Goal: Information Seeking & Learning: Check status

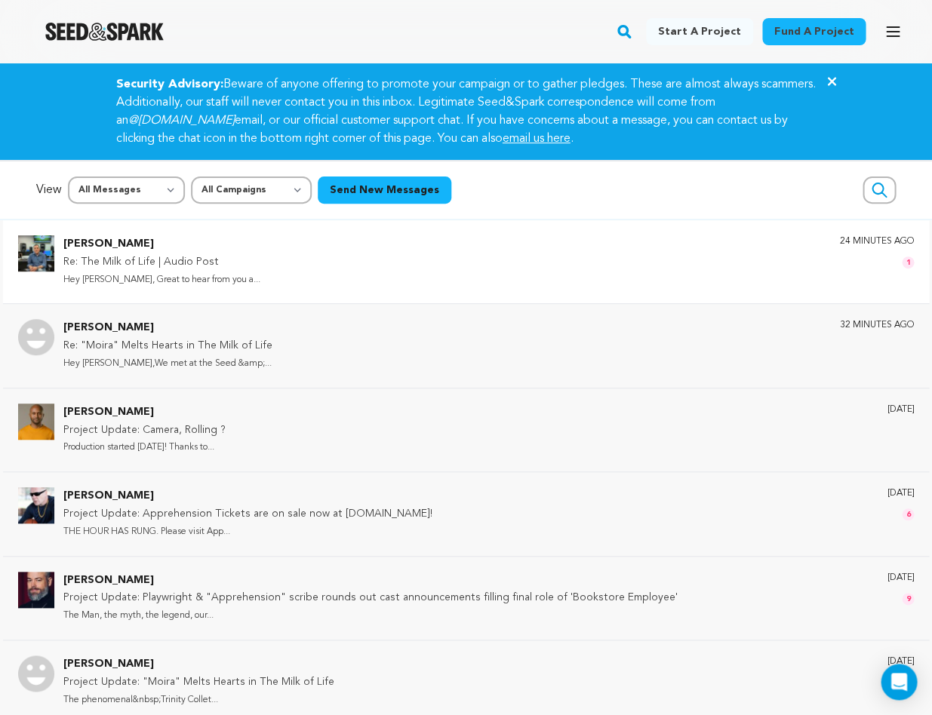
click at [236, 259] on div "Bob Pepek Re: The Milk of Life | Audio Post Hey Rawn, Great to hear from you a.…" at bounding box center [488, 261] width 850 height 53
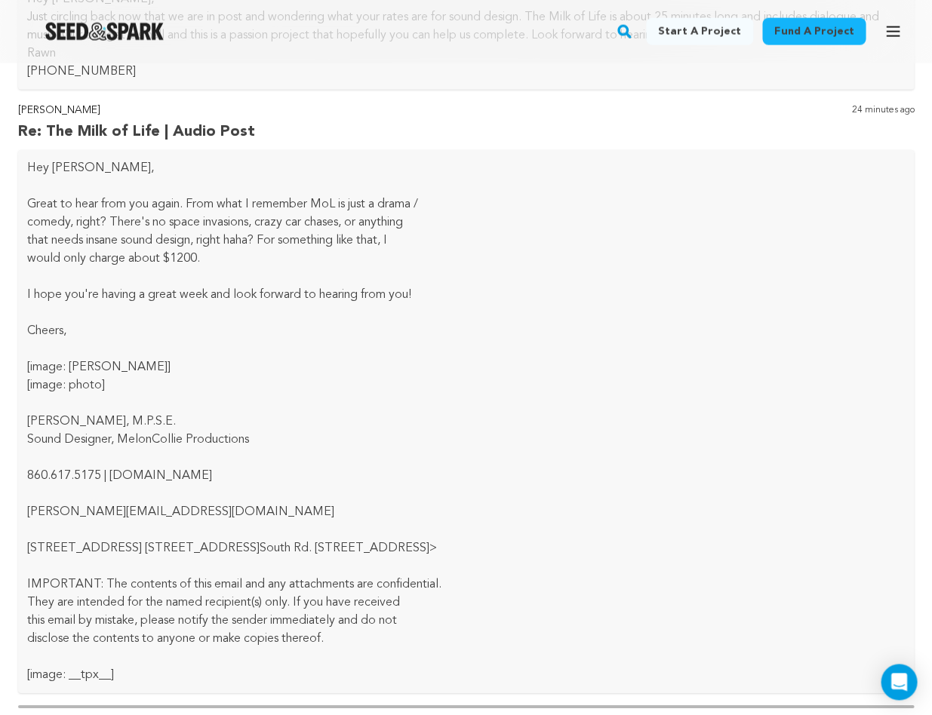
scroll to position [1104, 0]
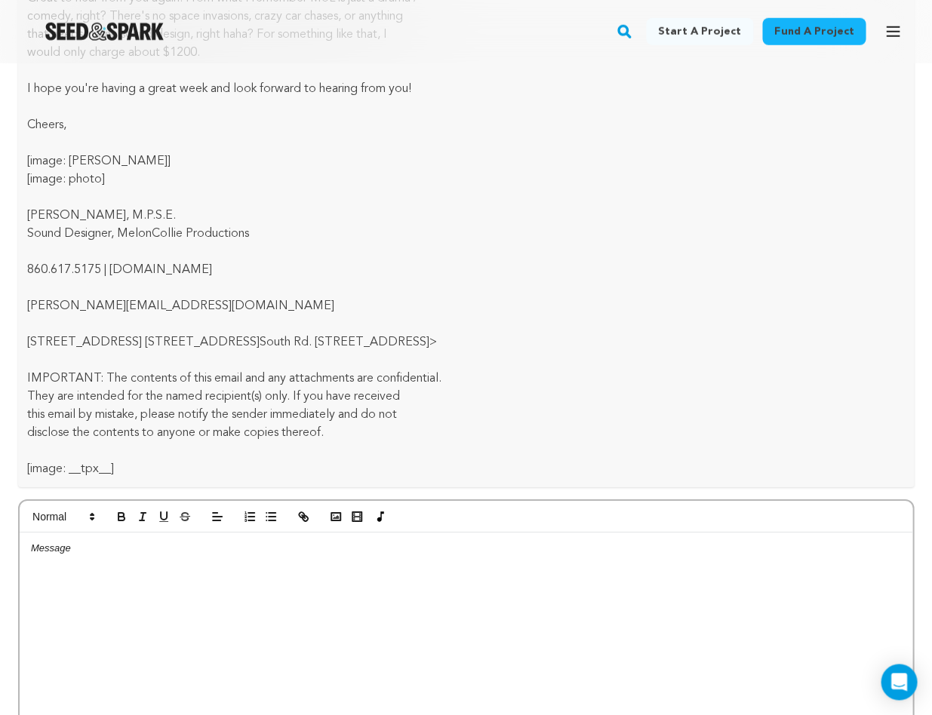
click at [133, 564] on div at bounding box center [466, 646] width 892 height 226
drag, startPoint x: 155, startPoint y: 545, endPoint x: 321, endPoint y: 546, distance: 165.2
click at [321, 546] on p "Thanks for your quick reply. Will let you know as soon as I can." at bounding box center [466, 549] width 870 height 14
drag, startPoint x: 60, startPoint y: 547, endPoint x: 17, endPoint y: 544, distance: 42.4
click at [15, 545] on div "Bob Pepek The Milk of Life | Audio Post 4 months ago Hi Rawn, My name is Bob Pe…" at bounding box center [466, 9] width 926 height 1675
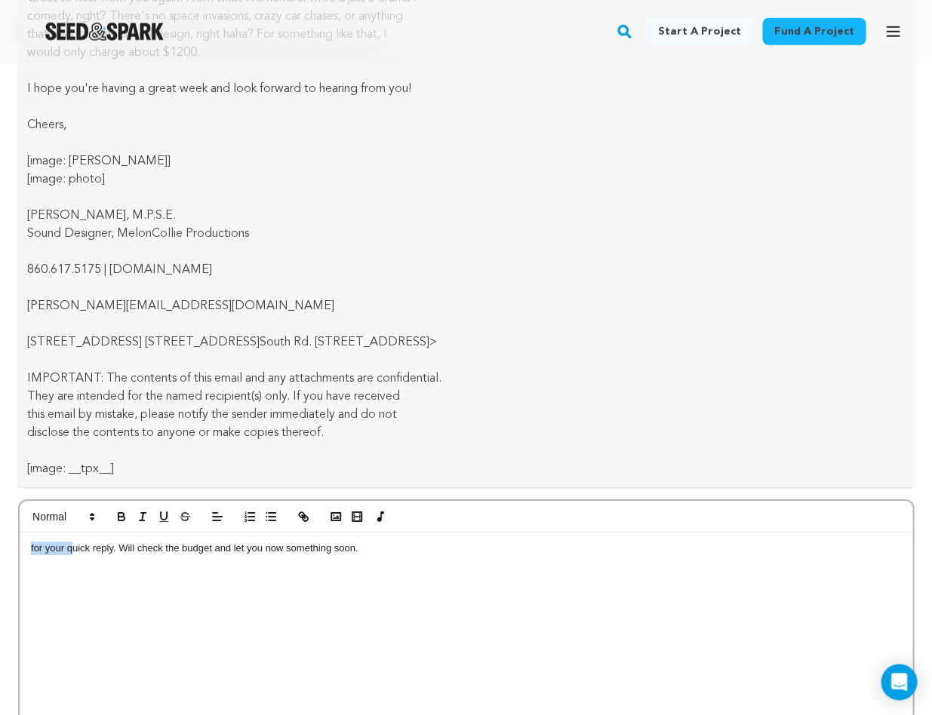
drag, startPoint x: 69, startPoint y: 546, endPoint x: 18, endPoint y: 545, distance: 50.5
click at [18, 545] on div "for your quick reply. Will check the budget and let you now something soon." at bounding box center [465, 629] width 895 height 261
click at [408, 551] on p "I appreciate your quick reply. Will check the budget and let you now something …" at bounding box center [466, 549] width 870 height 14
click at [308, 555] on p at bounding box center [466, 562] width 870 height 14
click at [307, 548] on p "I appreciate your quick reply. Will check the budget and let you now something …" at bounding box center [466, 549] width 870 height 14
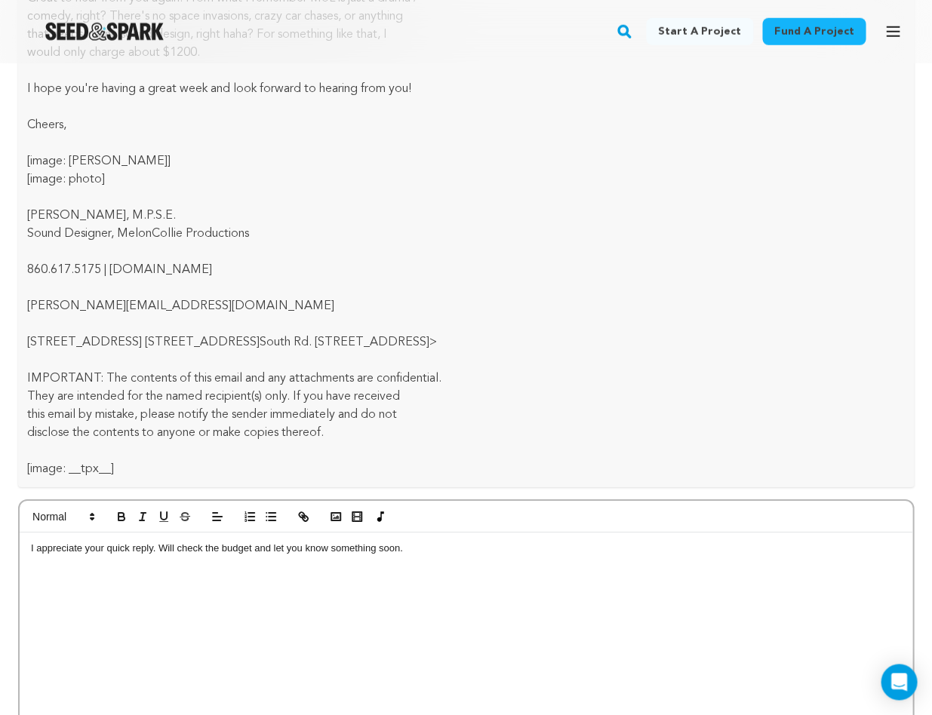
click at [413, 548] on p "I appreciate your quick reply. Will check the budget and let you know something…" at bounding box center [466, 549] width 870 height 14
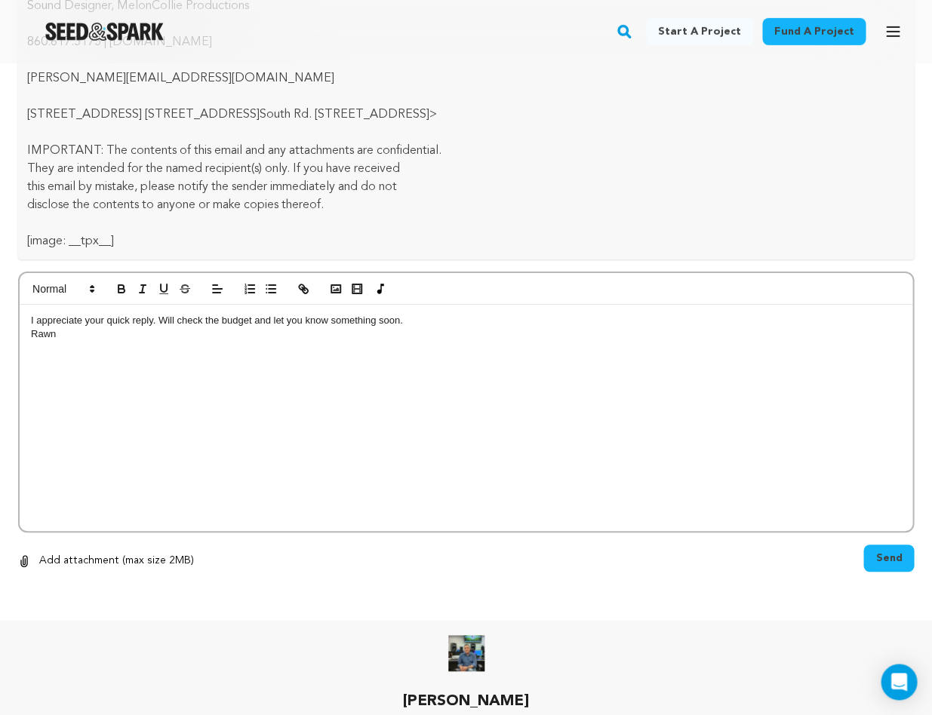
scroll to position [1328, 0]
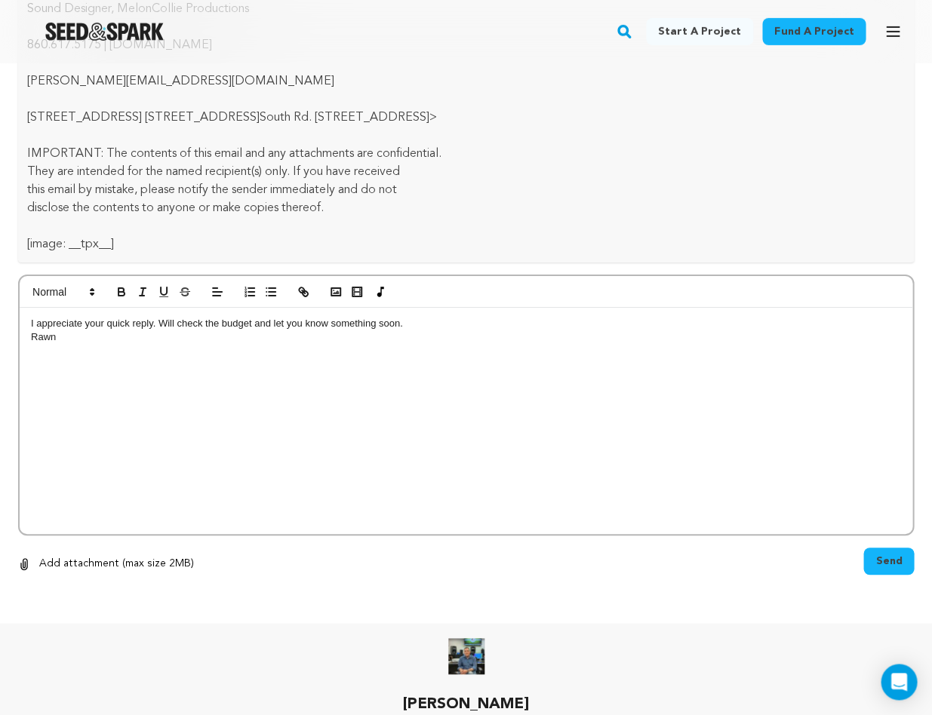
click at [29, 335] on div "I appreciate your quick reply. Will check the budget and let you know something…" at bounding box center [466, 421] width 892 height 226
click at [872, 559] on button "Send" at bounding box center [888, 561] width 51 height 27
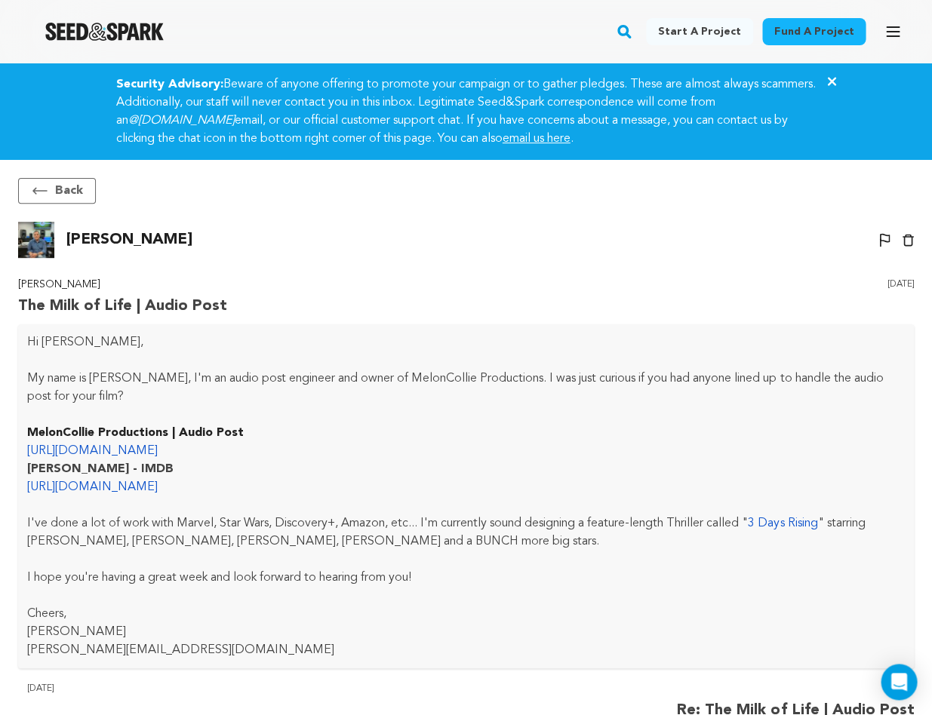
scroll to position [0, 0]
click at [123, 32] on img "Seed&Spark Homepage" at bounding box center [104, 32] width 118 height 18
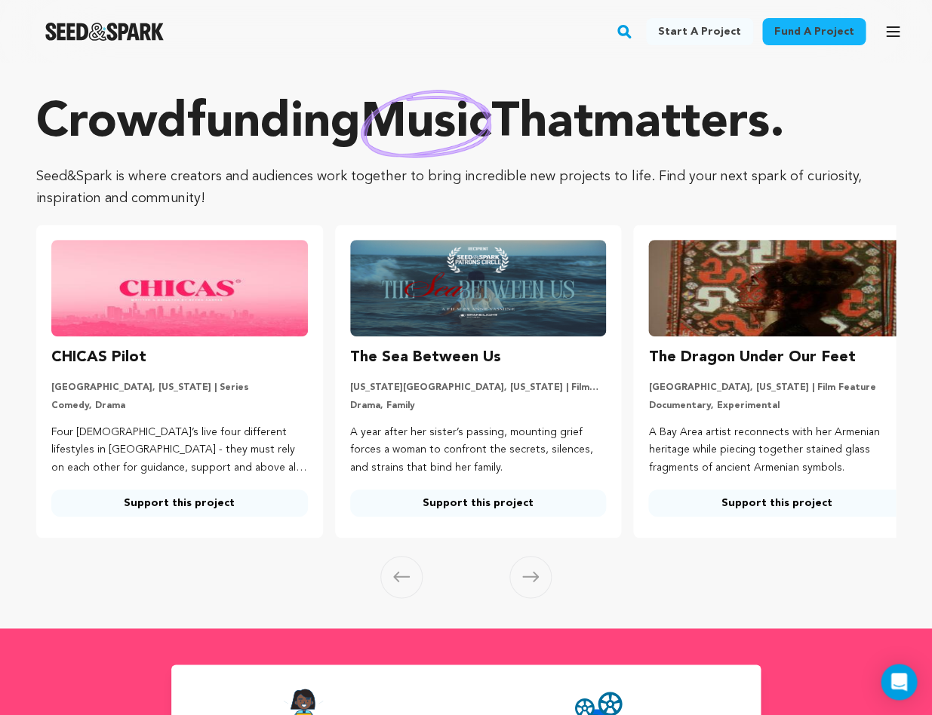
click at [890, 32] on icon "button" at bounding box center [892, 31] width 12 height 9
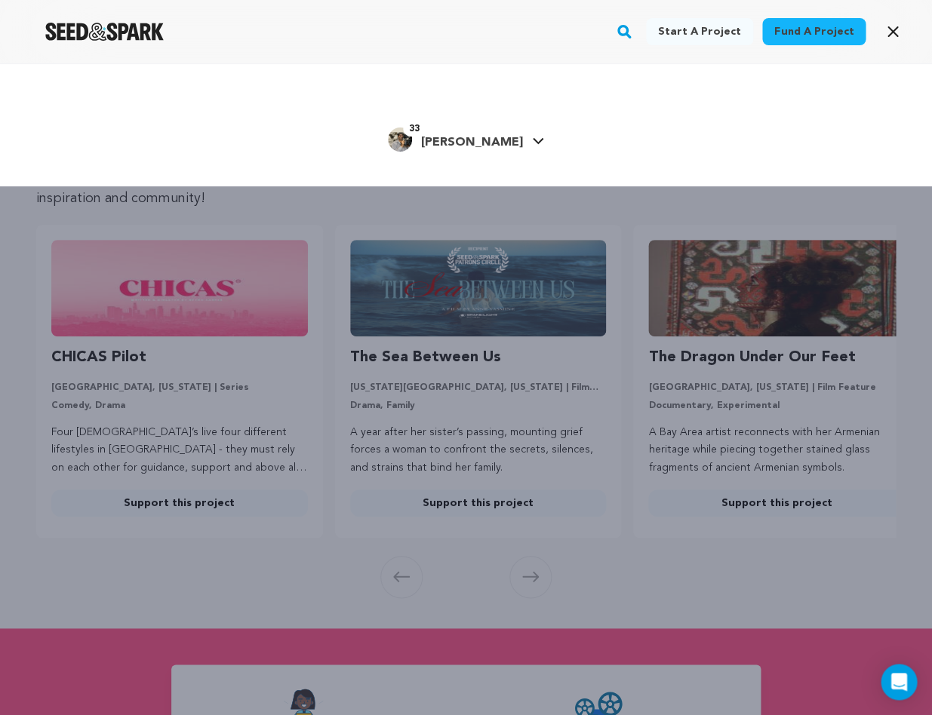
click at [625, 62] on div "Fund a project Start a project Search" at bounding box center [466, 31] width 932 height 63
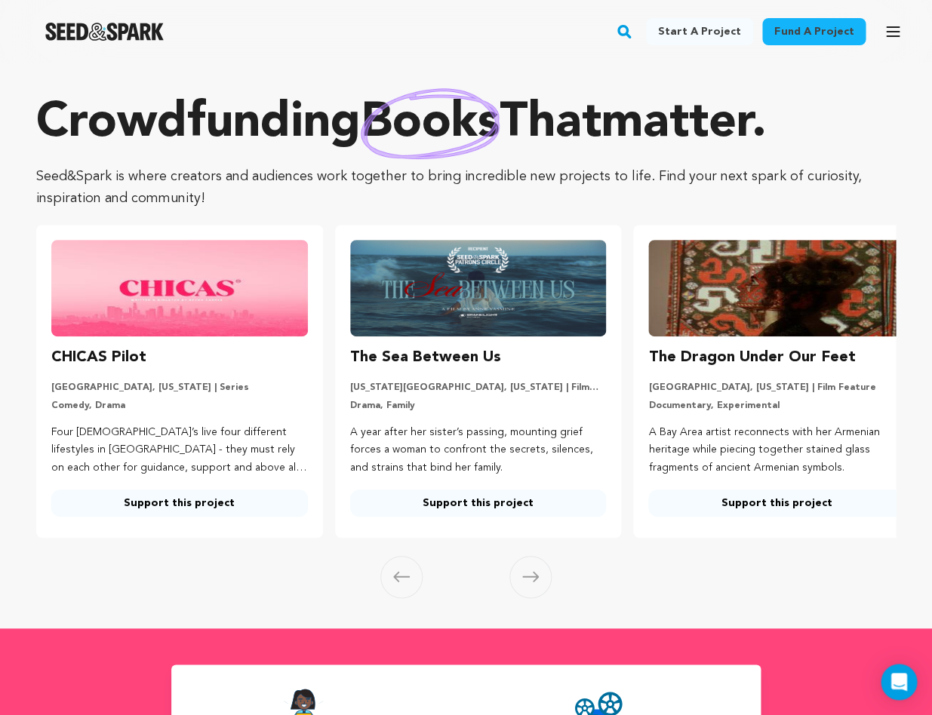
click at [886, 35] on icon "button" at bounding box center [892, 32] width 18 height 18
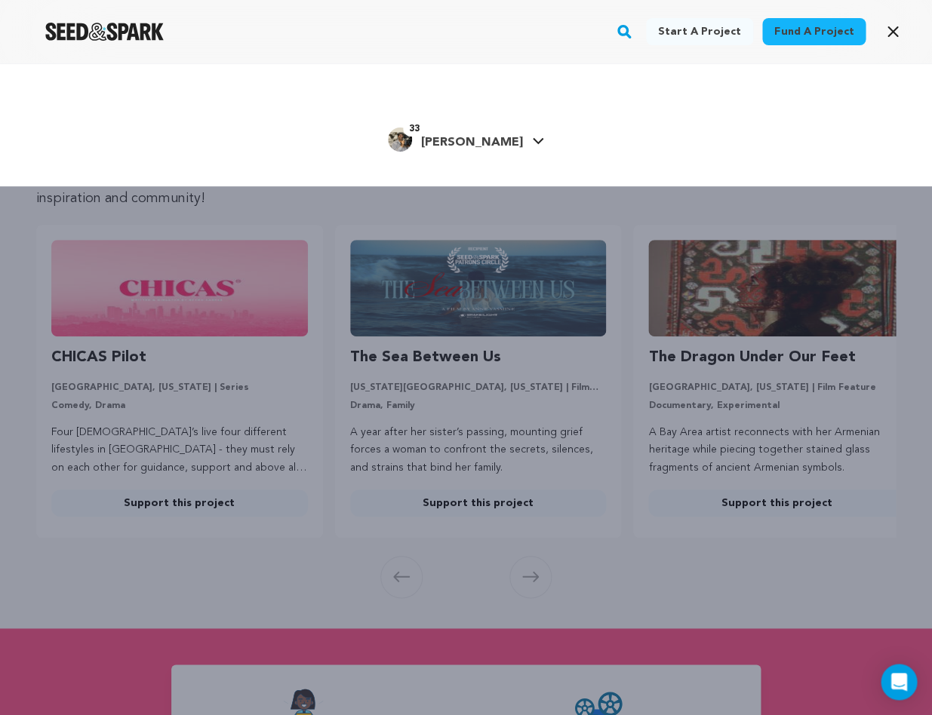
click at [532, 139] on icon at bounding box center [538, 141] width 12 height 8
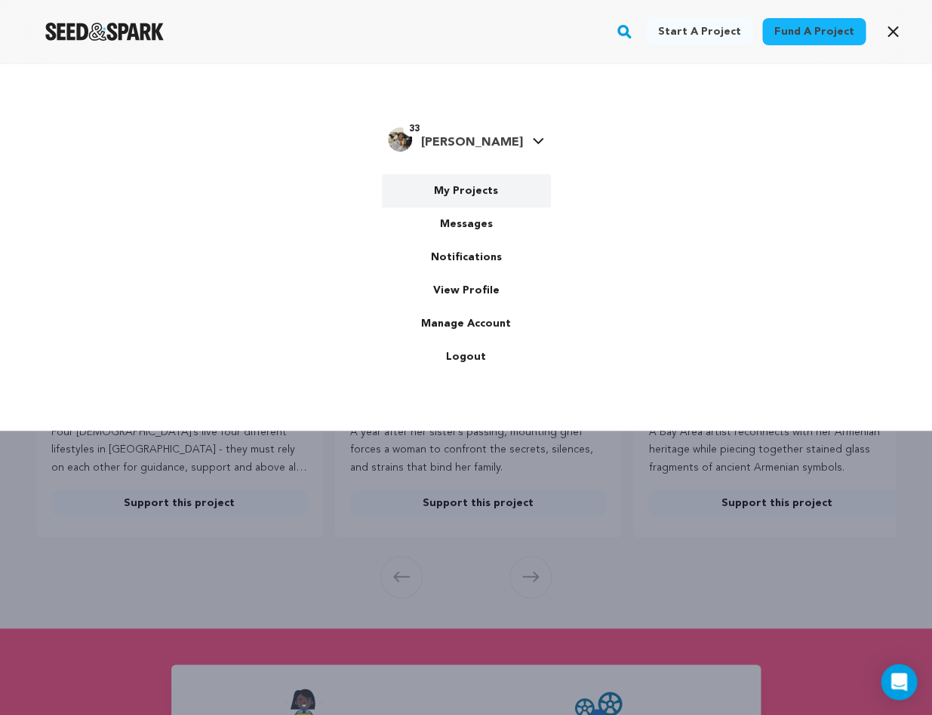
click at [471, 188] on link "My Projects" at bounding box center [466, 190] width 169 height 33
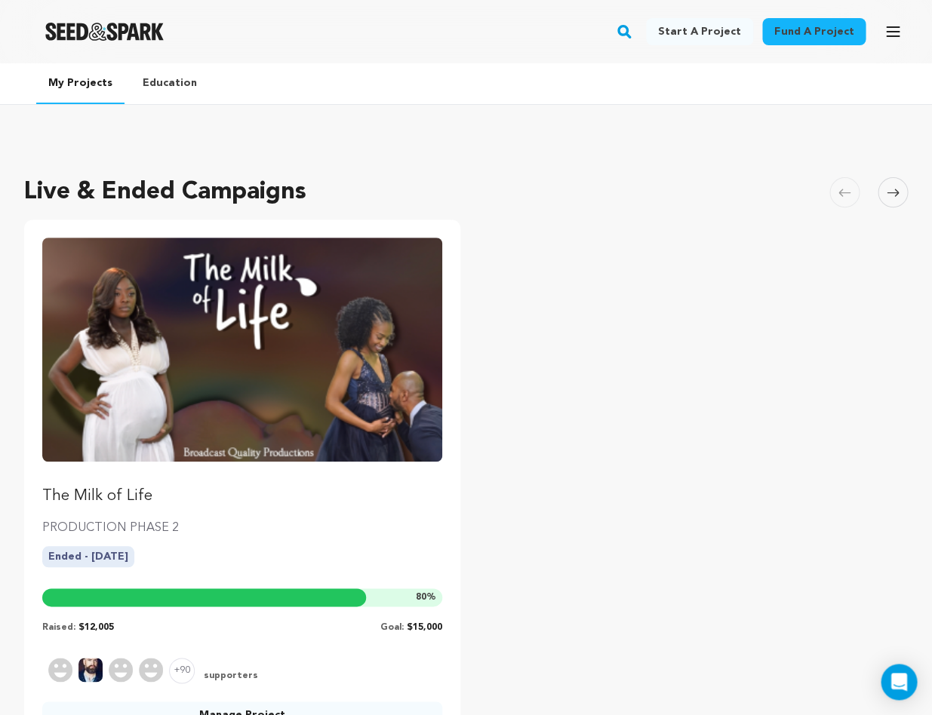
click at [217, 708] on link "Manage Project" at bounding box center [242, 715] width 400 height 27
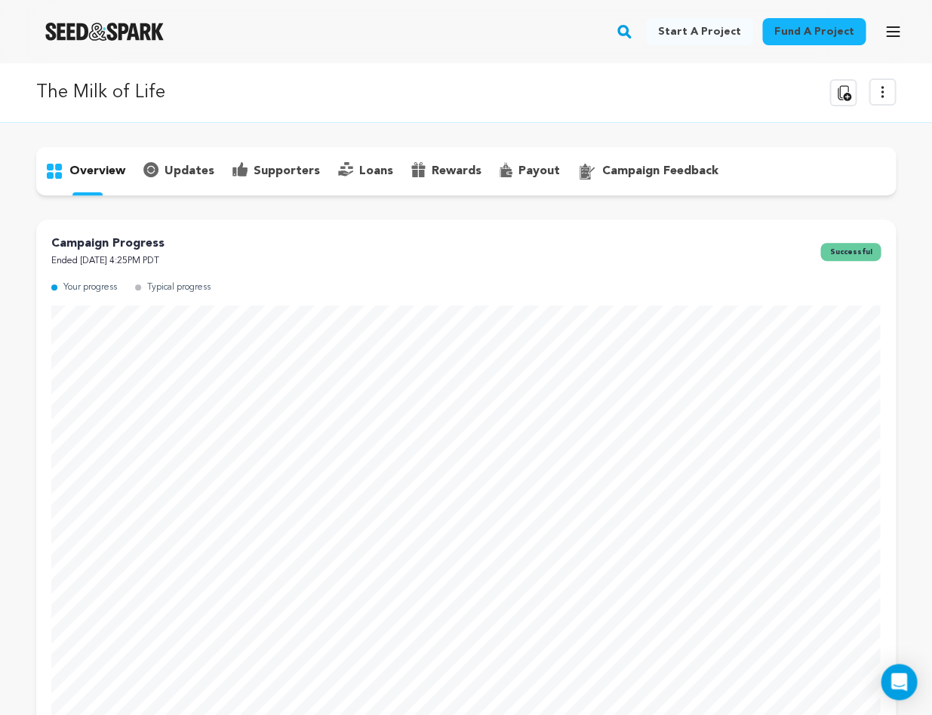
click at [180, 170] on p "updates" at bounding box center [189, 171] width 50 height 18
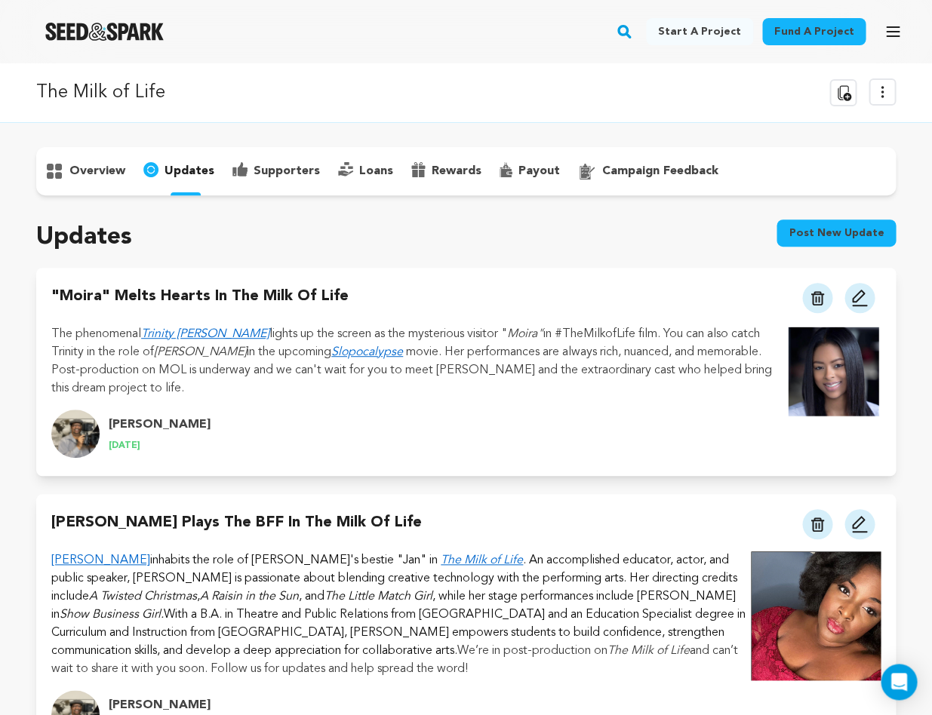
click at [891, 32] on icon "button" at bounding box center [892, 31] width 12 height 9
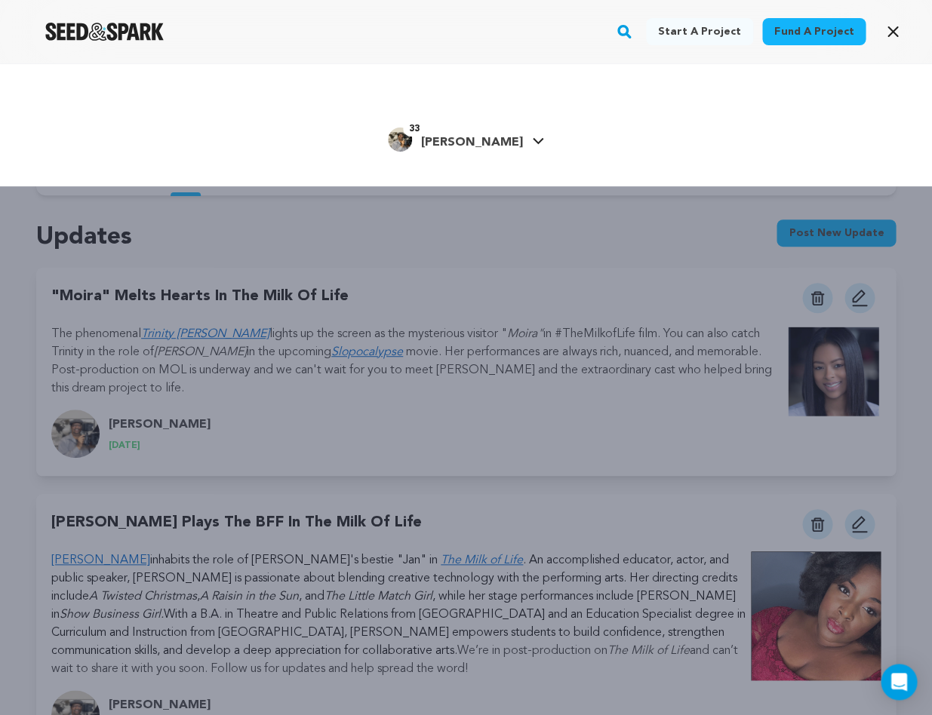
click at [533, 139] on icon at bounding box center [538, 141] width 11 height 6
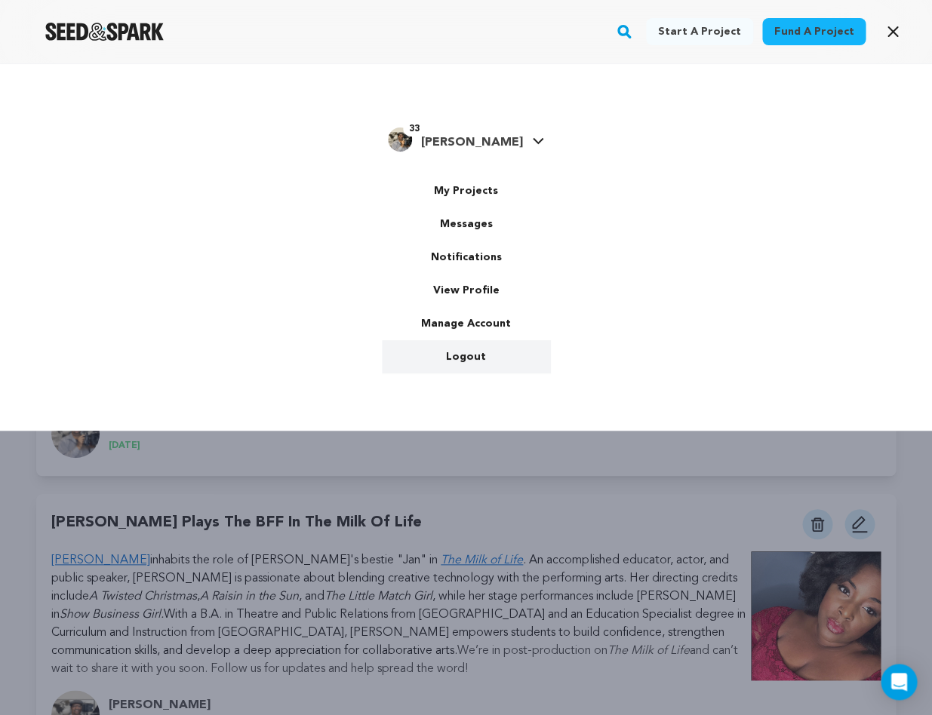
click at [455, 358] on link "Logout" at bounding box center [466, 356] width 169 height 33
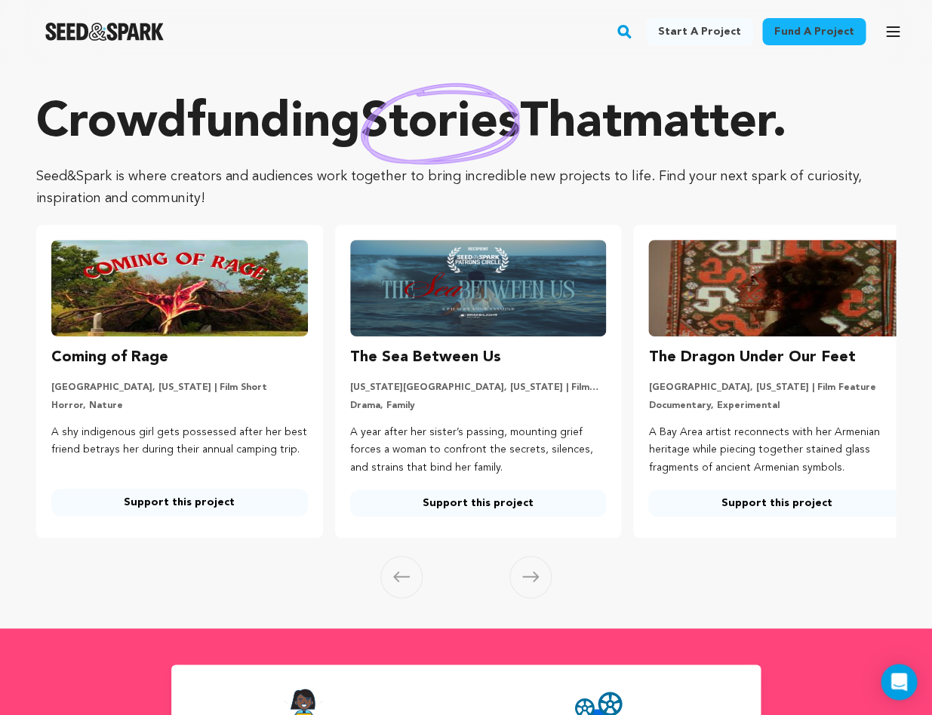
click at [633, 28] on rect "button" at bounding box center [624, 32] width 18 height 18
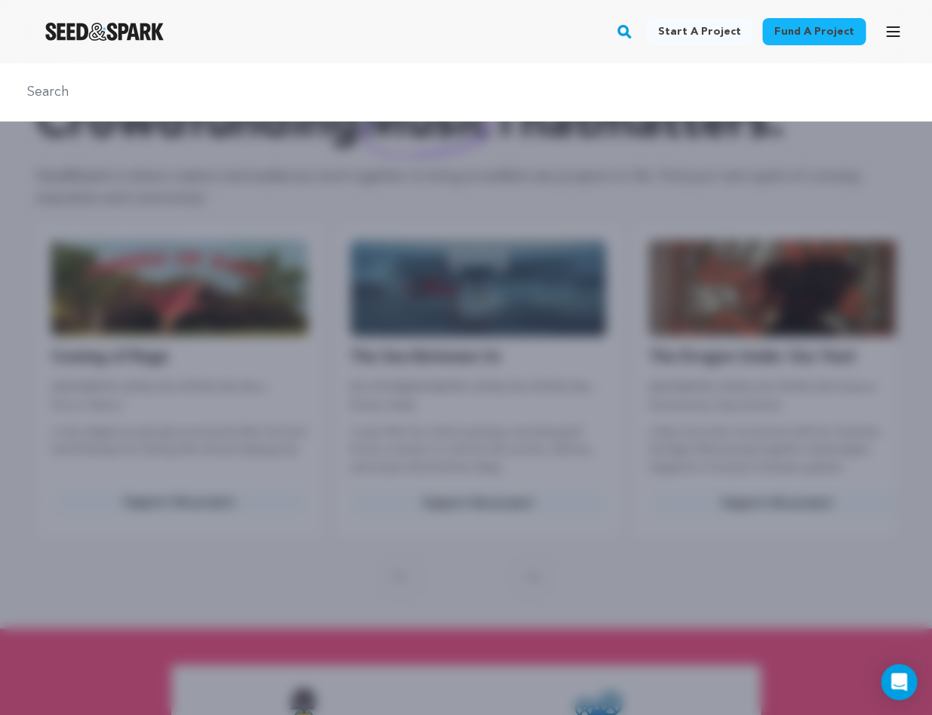
click at [499, 92] on input "text" at bounding box center [465, 92] width 895 height 22
click at [726, 97] on input "The milk of life" at bounding box center [465, 92] width 895 height 22
type input "The milk of life"
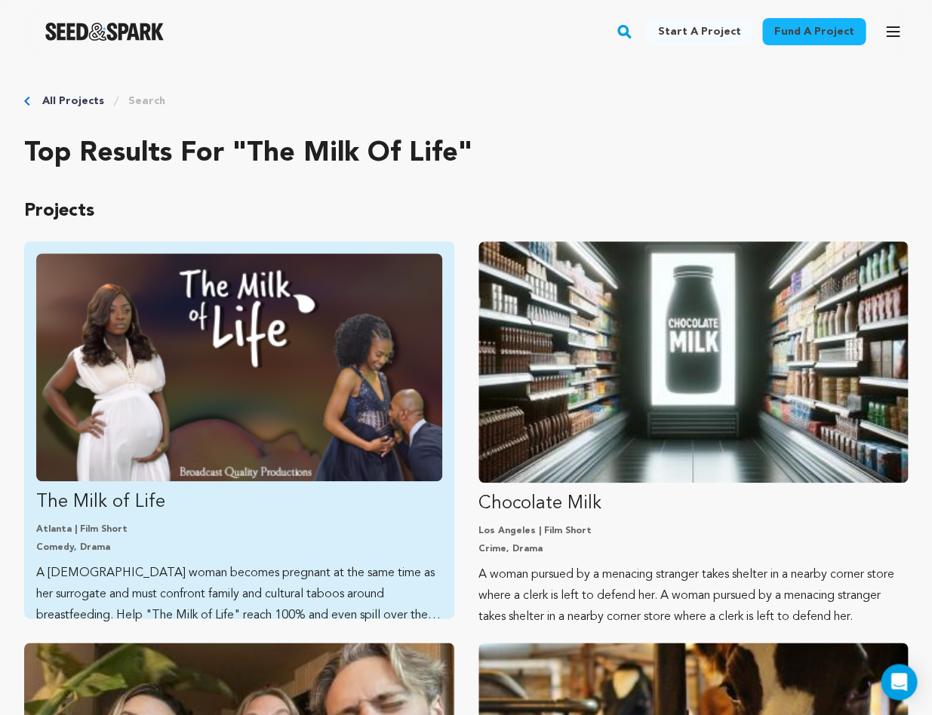
click at [124, 503] on p "The Milk of Life" at bounding box center [239, 502] width 406 height 24
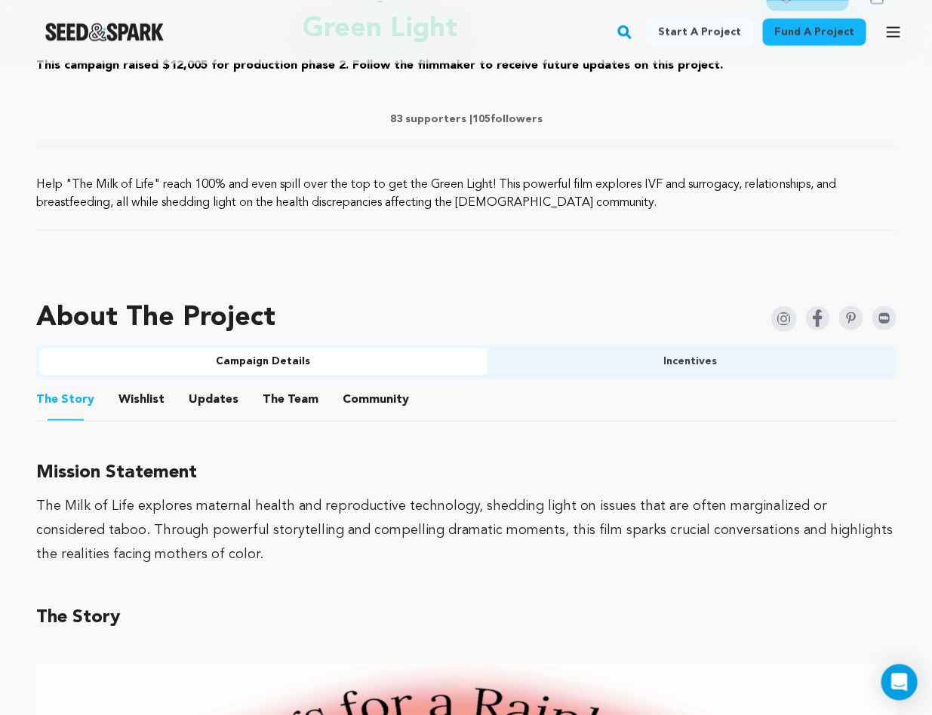
scroll to position [673, 0]
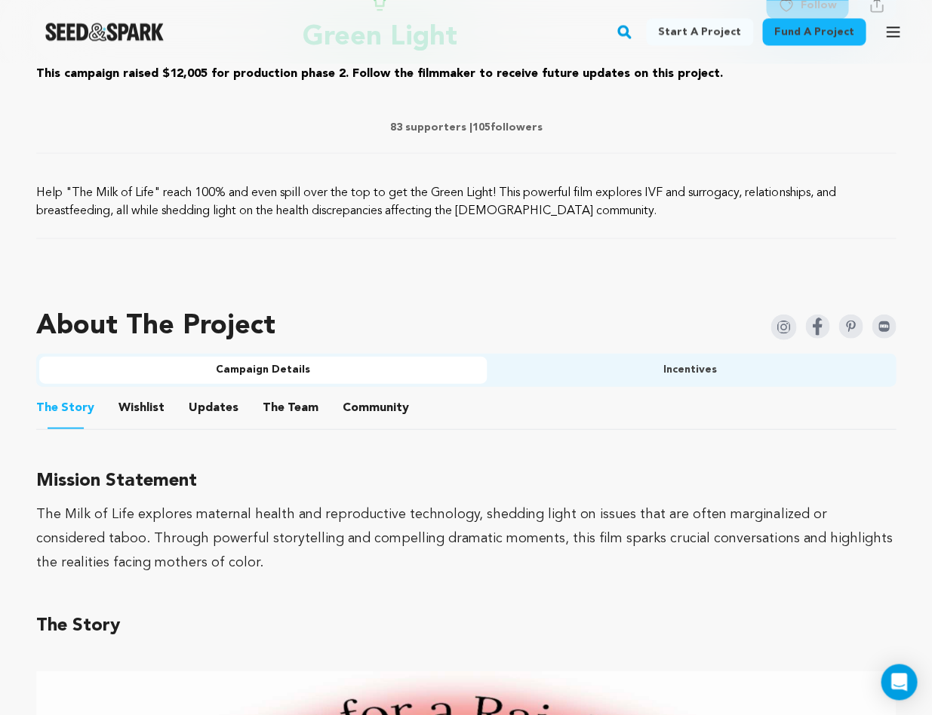
click at [212, 407] on button "Updates" at bounding box center [213, 410] width 36 height 36
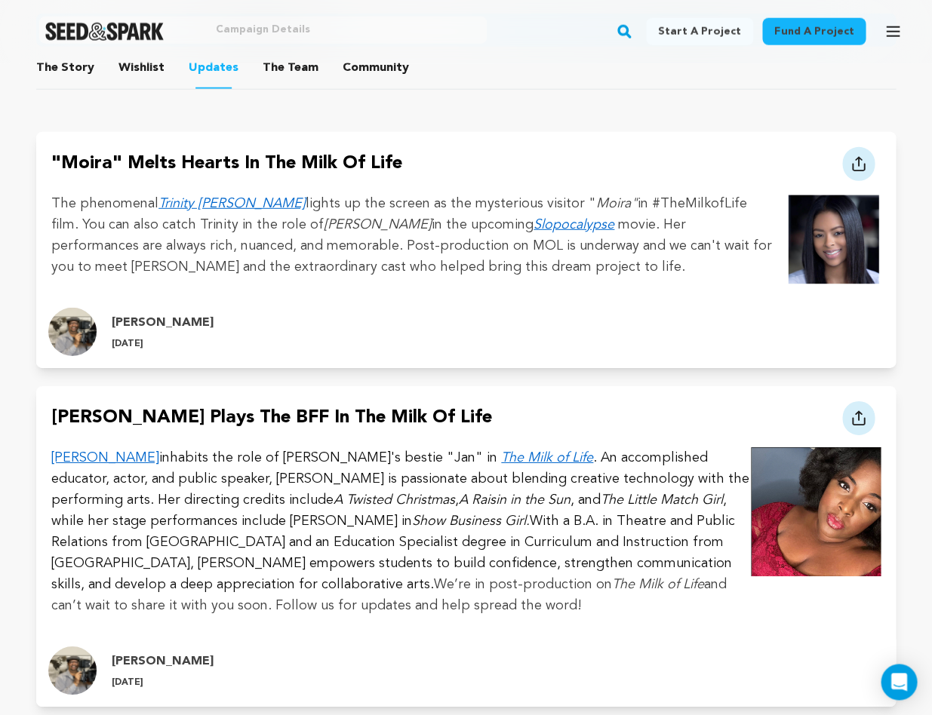
scroll to position [1022, 0]
